Goal: Task Accomplishment & Management: Manage account settings

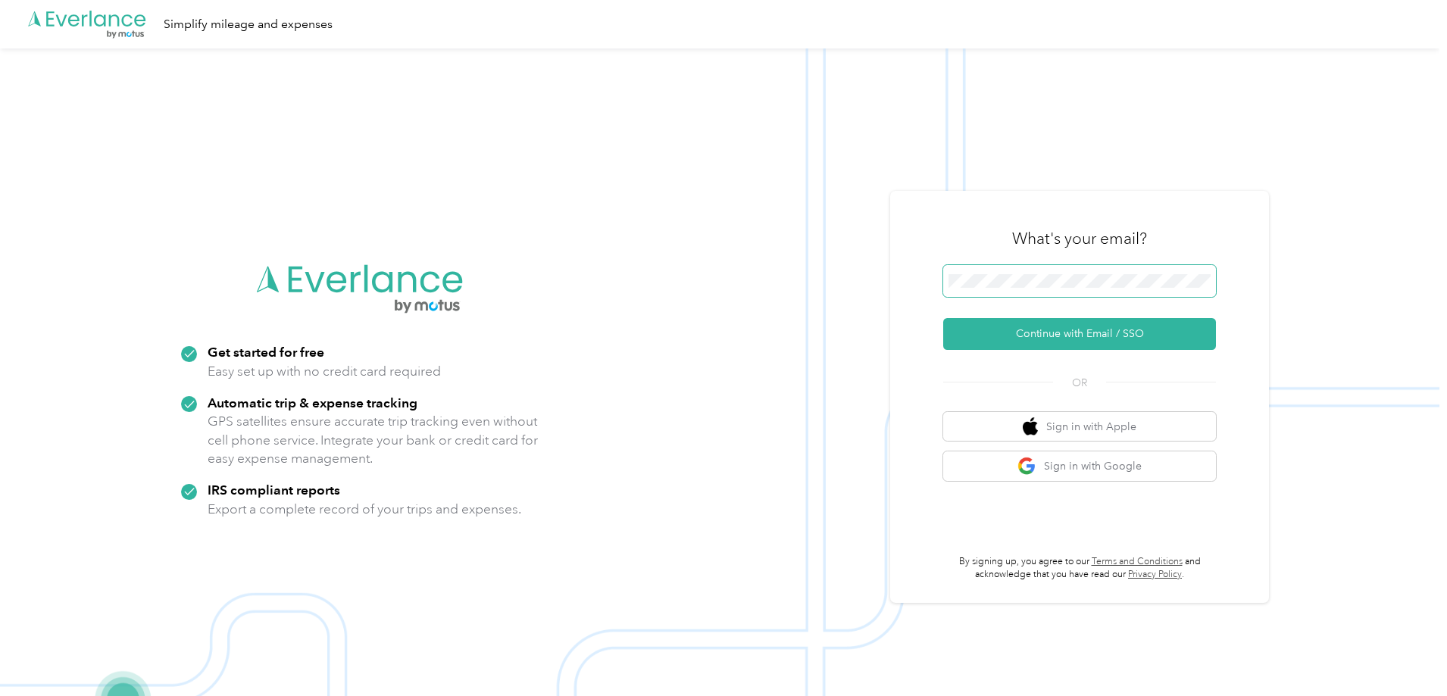
click at [1029, 289] on span at bounding box center [1079, 281] width 273 height 32
click at [1132, 319] on button "Continue with Email / SSO" at bounding box center [1079, 334] width 273 height 32
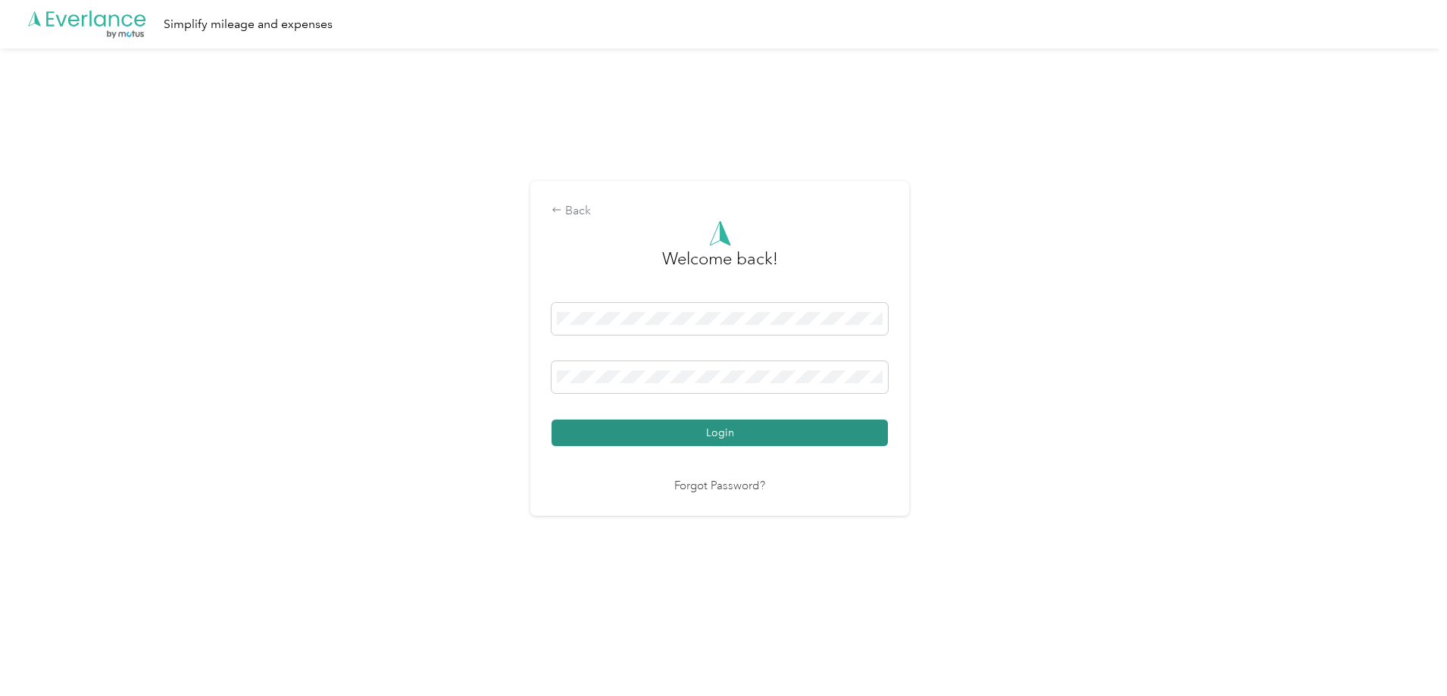
click at [749, 421] on button "Login" at bounding box center [719, 433] width 336 height 27
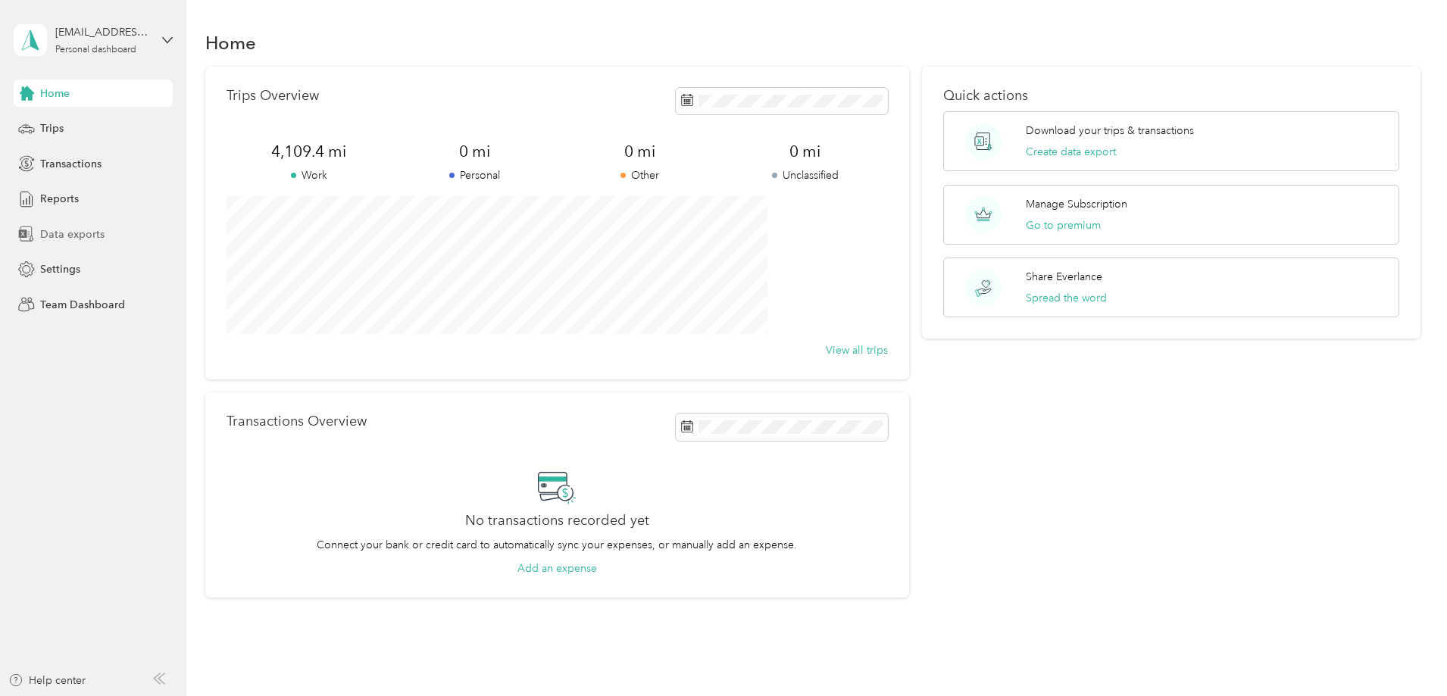
click at [73, 230] on span "Data exports" at bounding box center [72, 234] width 64 height 16
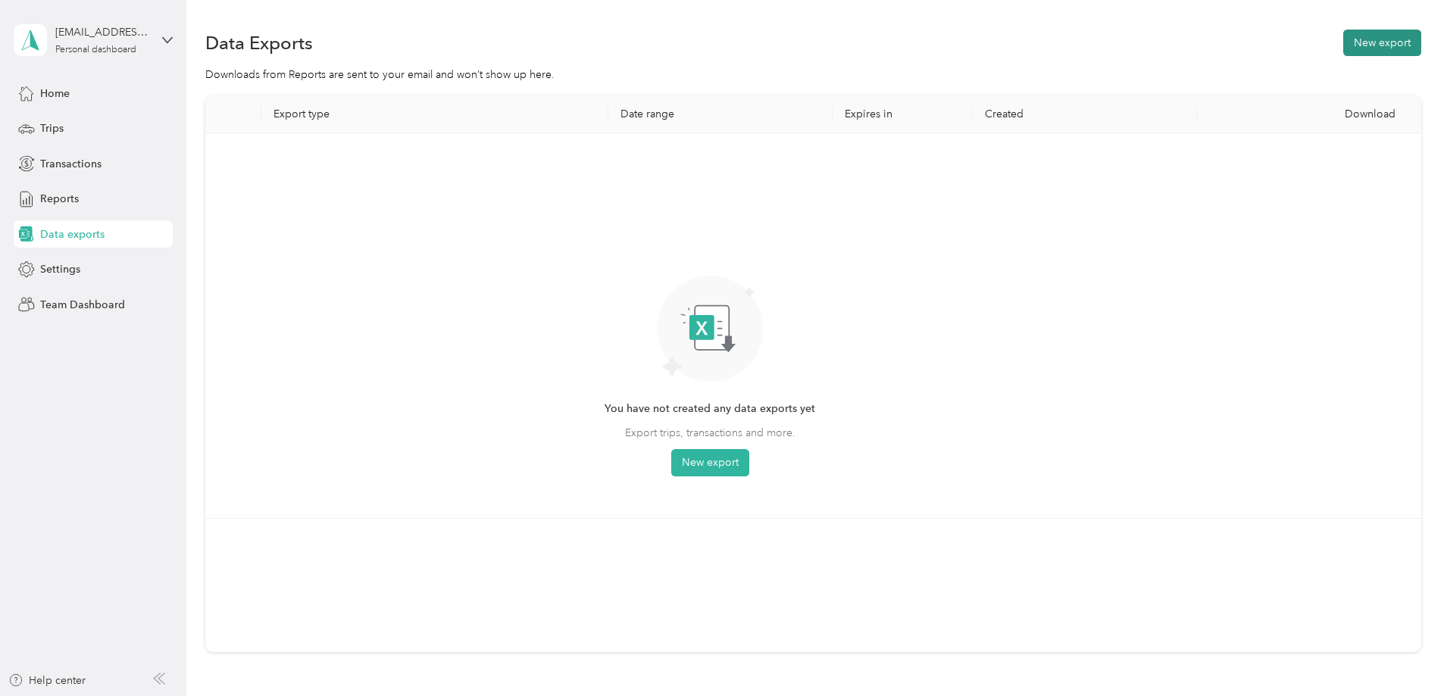
click at [1343, 40] on button "New export" at bounding box center [1382, 43] width 78 height 27
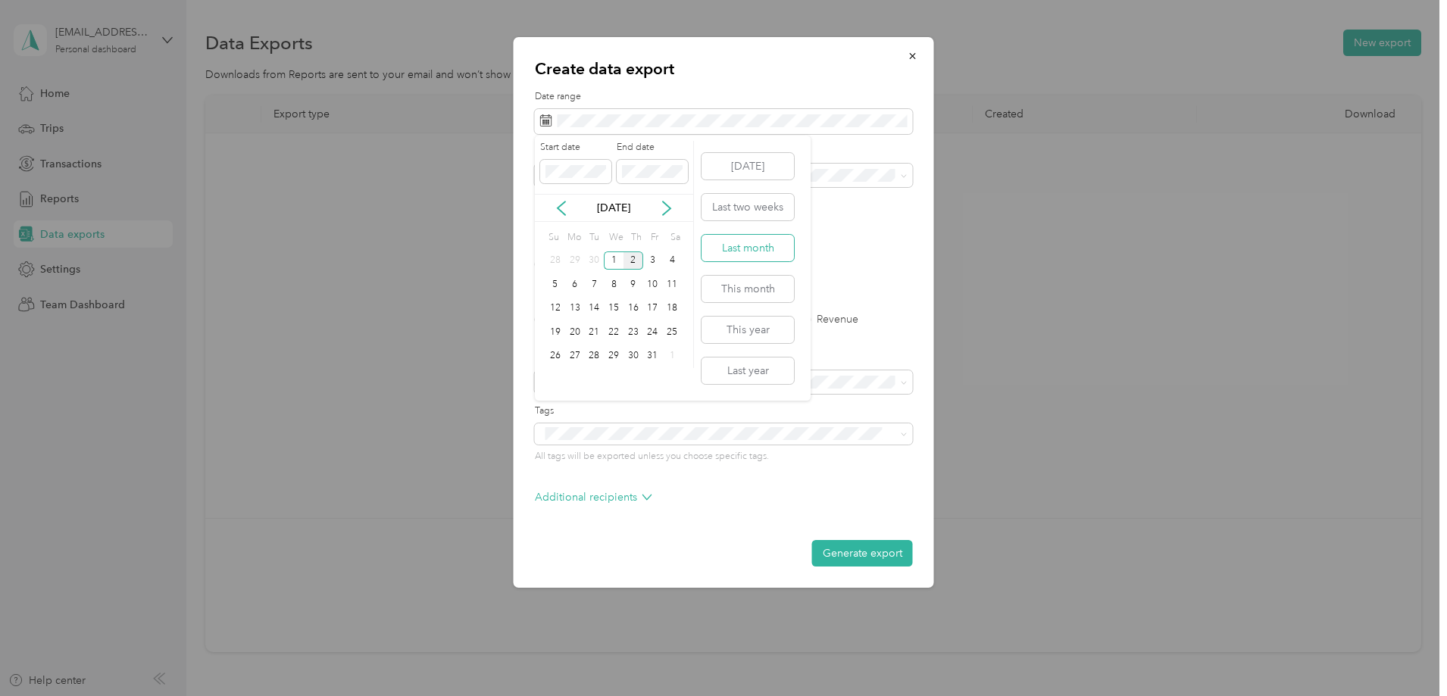
click at [762, 251] on button "Last month" at bounding box center [747, 248] width 92 height 27
click at [638, 265] on div "Excel CSV PDF" at bounding box center [724, 264] width 378 height 11
click at [644, 263] on label "PDF" at bounding box center [662, 264] width 36 height 11
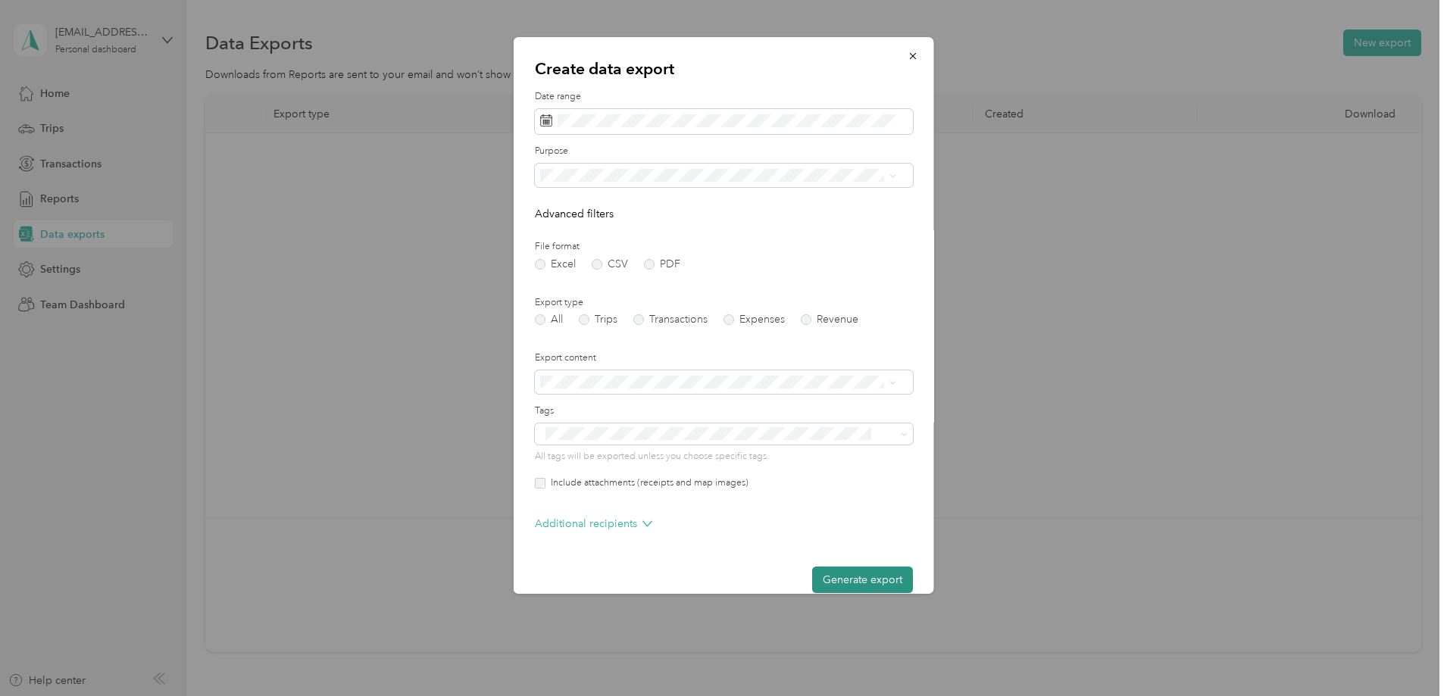
click at [860, 579] on button "Generate export" at bounding box center [862, 580] width 101 height 27
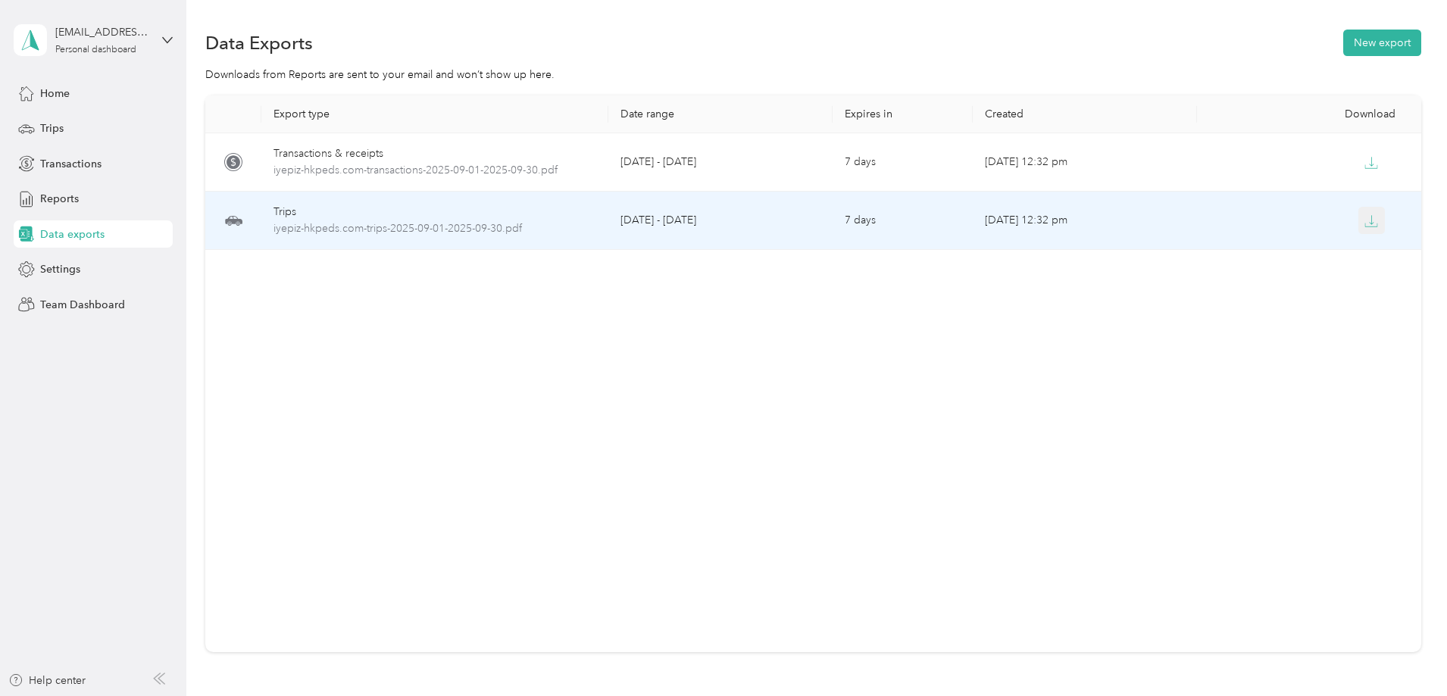
click at [1358, 226] on button "button" at bounding box center [1371, 220] width 27 height 27
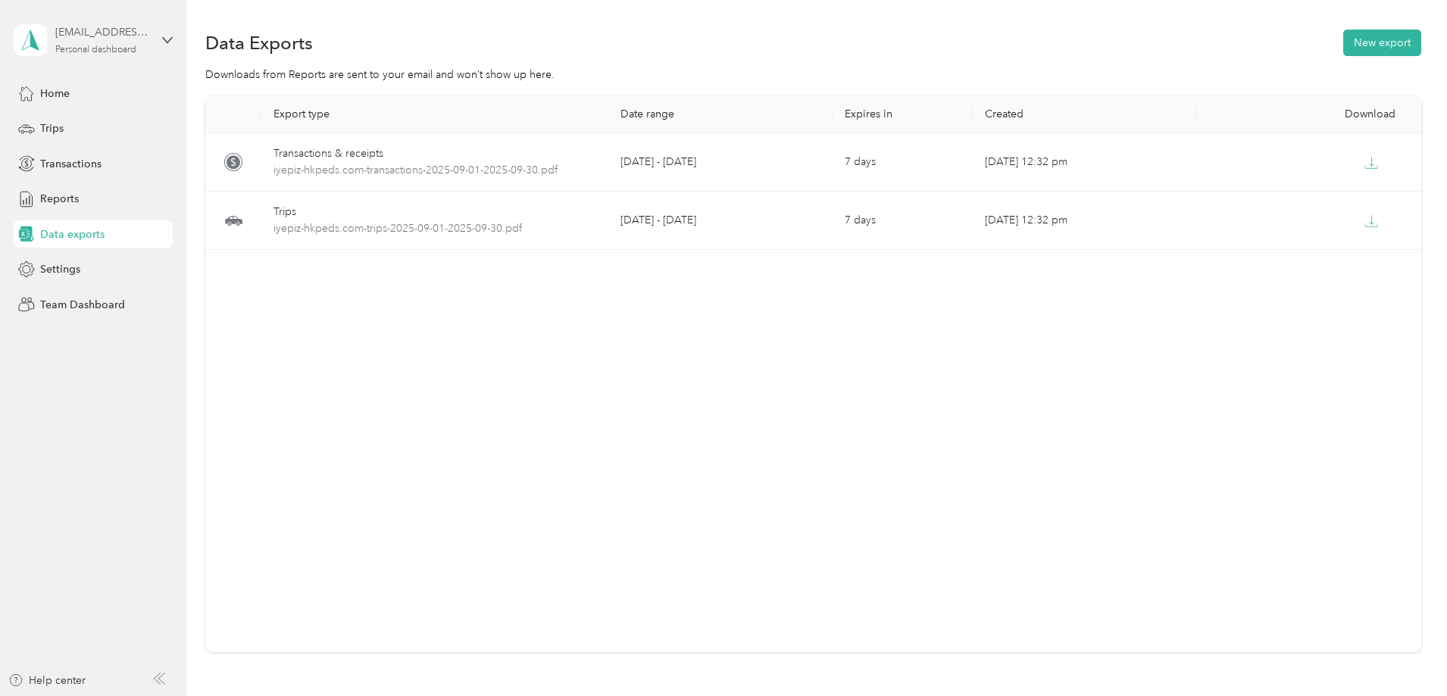
click at [140, 30] on div "[EMAIL_ADDRESS][DOMAIN_NAME]" at bounding box center [102, 32] width 95 height 16
click at [115, 133] on div "Log out" at bounding box center [173, 124] width 298 height 27
